Goal: Book appointment/travel/reservation

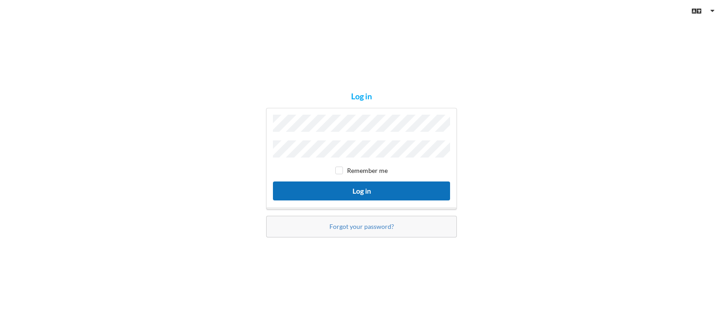
click at [363, 193] on button "Log in" at bounding box center [361, 191] width 177 height 19
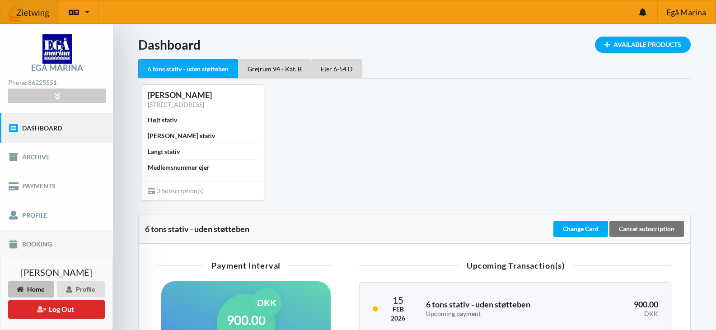
click at [40, 244] on link "Booking" at bounding box center [56, 244] width 113 height 29
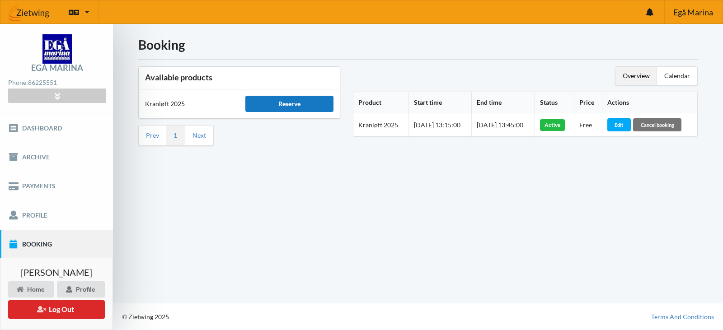
click at [294, 104] on div "Reserve" at bounding box center [289, 104] width 88 height 16
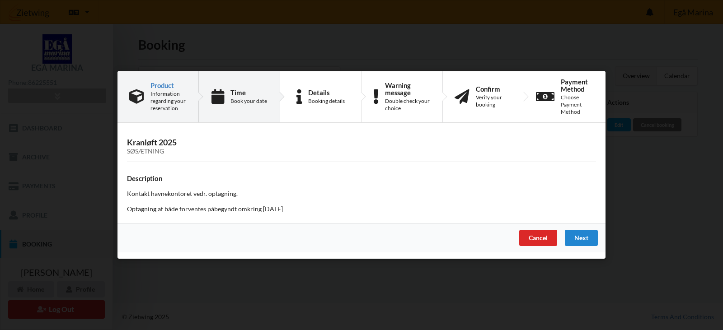
click at [223, 103] on icon at bounding box center [218, 96] width 13 height 15
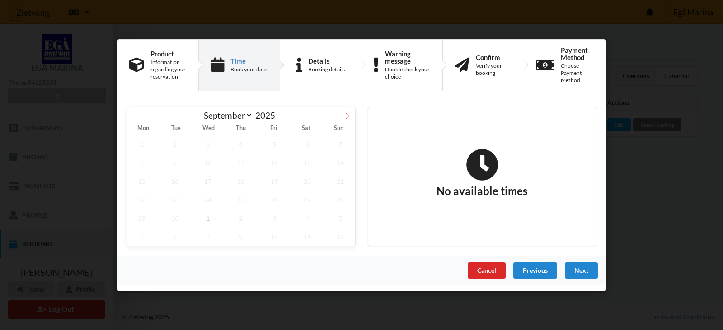
click at [348, 115] on icon at bounding box center [347, 116] width 6 height 6
select select "9"
click at [212, 146] on span "1" at bounding box center [208, 144] width 30 height 19
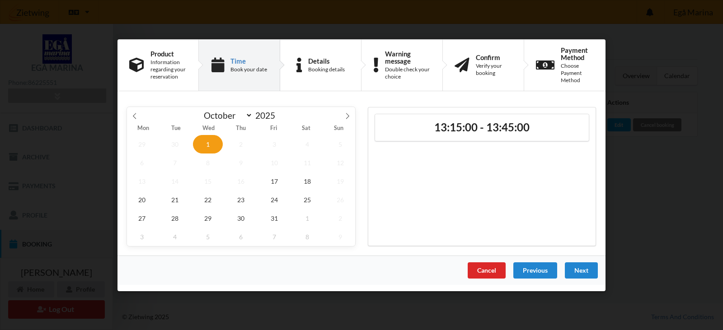
click at [498, 269] on div "Cancel" at bounding box center [487, 270] width 38 height 16
